Goal: Communication & Community: Ask a question

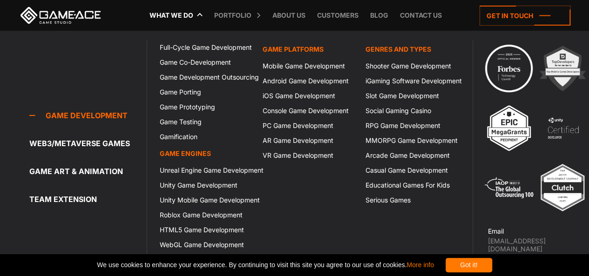
click at [194, 14] on link "What we do" at bounding box center [171, 15] width 53 height 31
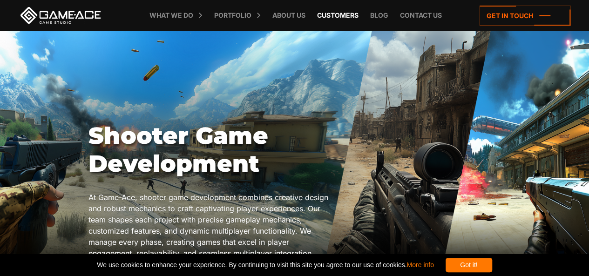
click at [349, 17] on link "Customers" at bounding box center [338, 15] width 51 height 31
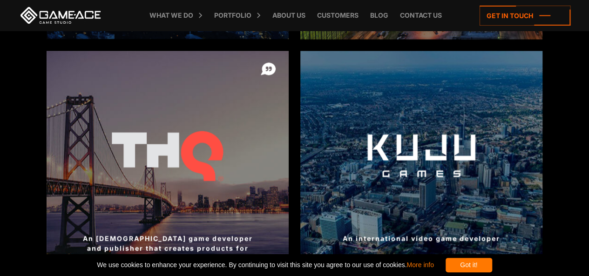
scroll to position [923, 0]
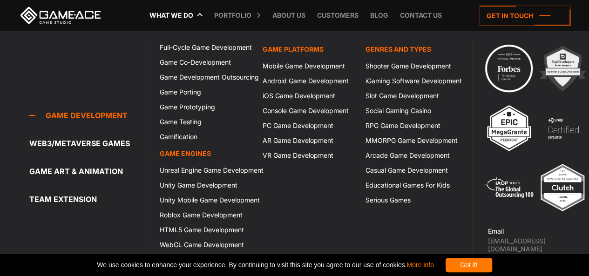
click at [188, 15] on link "What we do" at bounding box center [171, 15] width 53 height 31
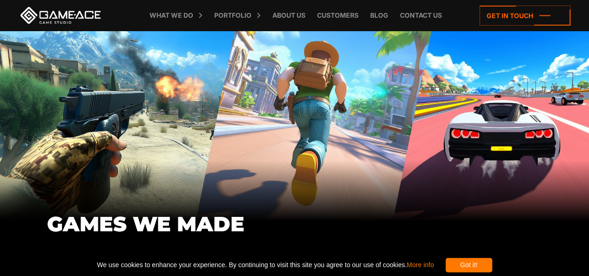
click at [149, 119] on div "GAMES WE MADE" at bounding box center [294, 126] width 589 height 191
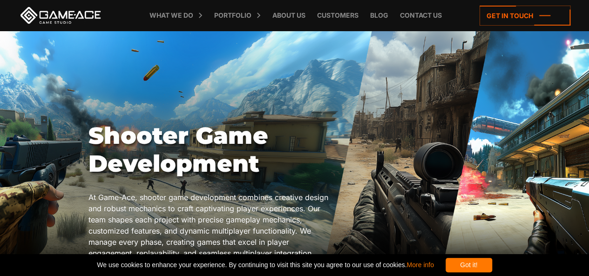
click at [414, 163] on div "Shooter Game Development At Game-Ace, shooter game development combines creativ…" at bounding box center [295, 211] width 413 height 178
click at [491, 260] on div "Got it!" at bounding box center [469, 265] width 47 height 14
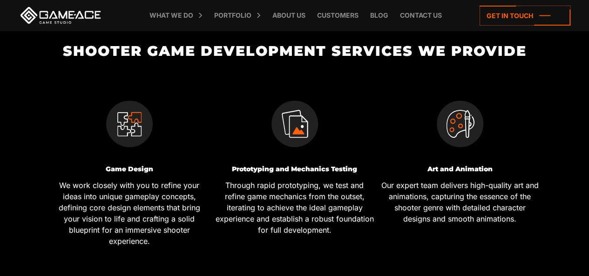
scroll to position [288, 0]
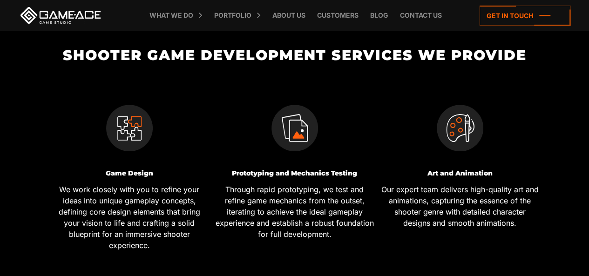
click at [141, 127] on img at bounding box center [129, 128] width 47 height 47
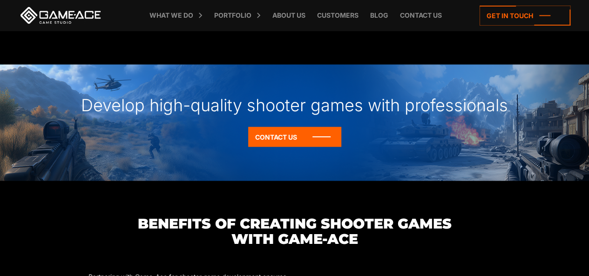
scroll to position [910, 0]
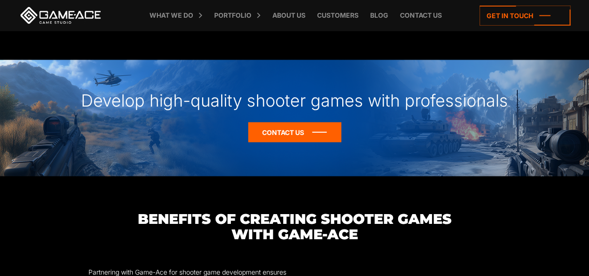
click at [273, 126] on icon at bounding box center [294, 133] width 93 height 20
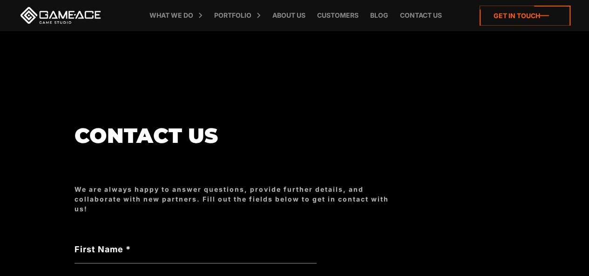
click at [532, 15] on icon at bounding box center [525, 16] width 91 height 20
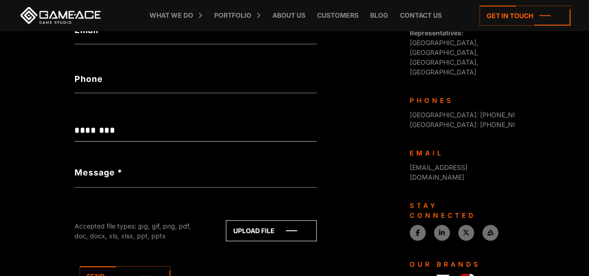
scroll to position [438, 0]
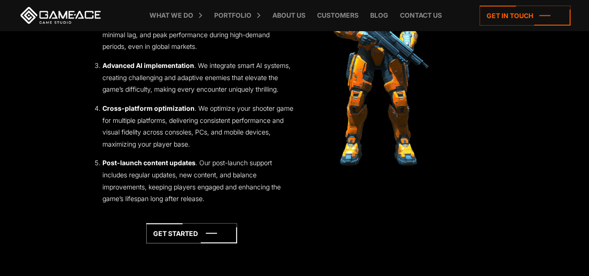
scroll to position [1325, 0]
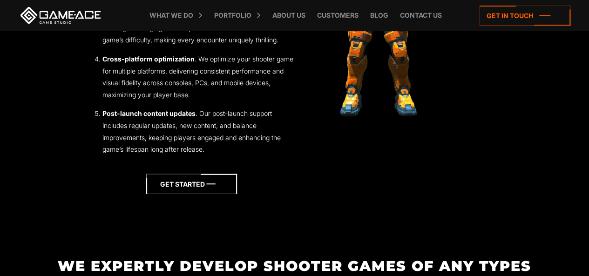
click at [212, 188] on icon at bounding box center [191, 184] width 91 height 20
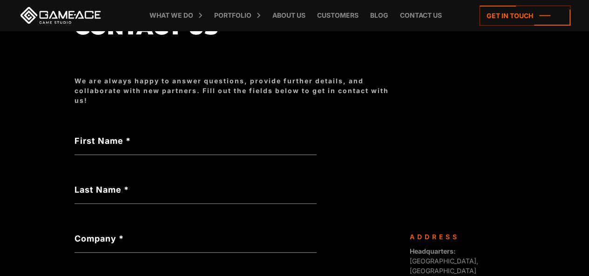
scroll to position [118, 0]
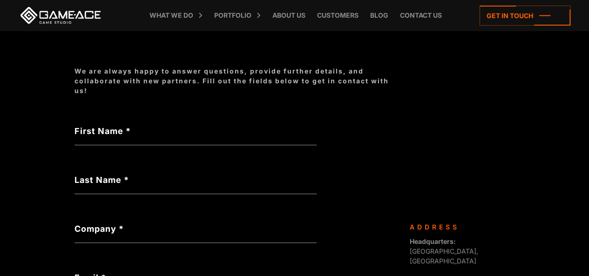
click at [141, 136] on label "First Name *" at bounding box center [196, 131] width 242 height 13
click at [141, 136] on input "First Name *" at bounding box center [196, 134] width 242 height 21
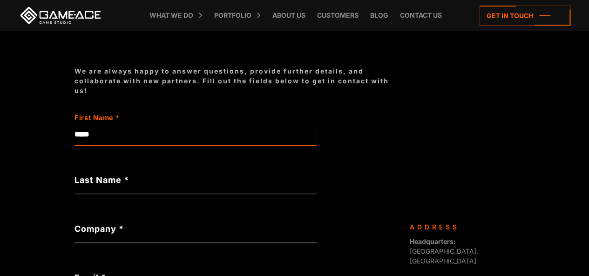
type input "*****"
click at [139, 177] on label "Last Name *" at bounding box center [196, 180] width 242 height 13
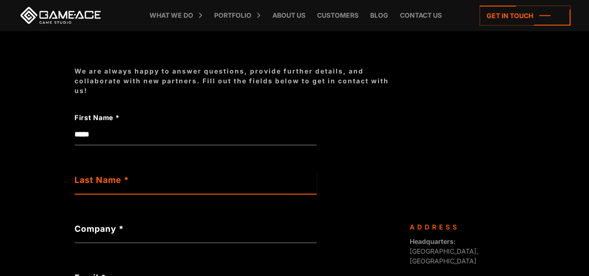
click at [139, 177] on input "Last Name *" at bounding box center [196, 183] width 242 height 21
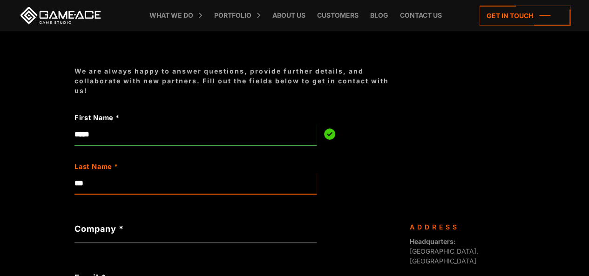
type input "****"
